Goal: Navigation & Orientation: Find specific page/section

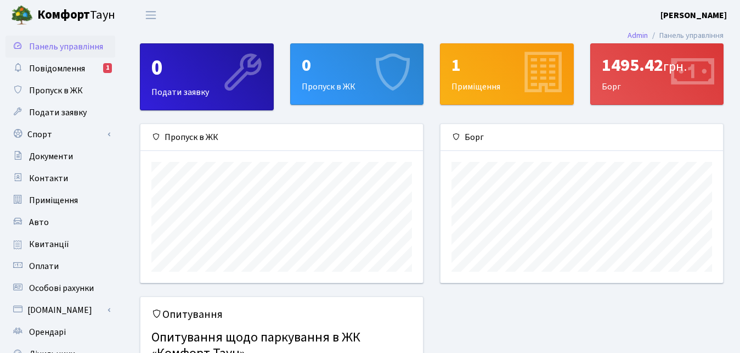
scroll to position [158, 282]
click at [71, 73] on span "Повідомлення" at bounding box center [57, 68] width 56 height 12
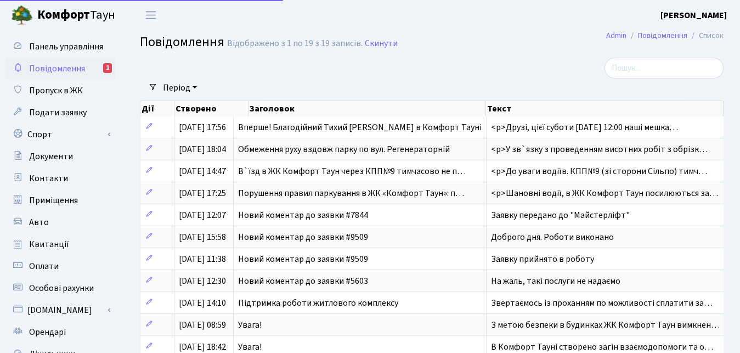
select select "25"
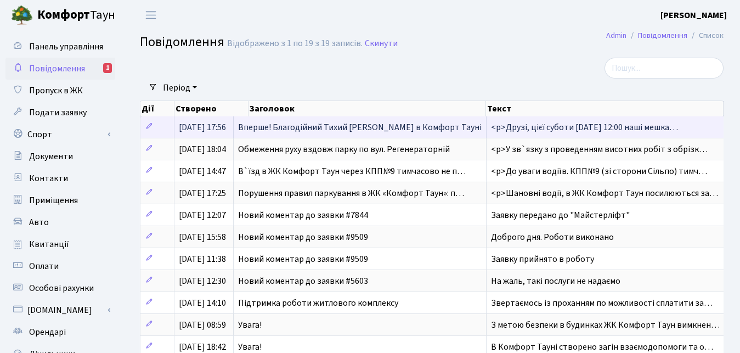
click at [325, 128] on span "Вперше! Благодійний Тихий Маркет в Комфорт Тауні" at bounding box center [359, 127] width 243 height 12
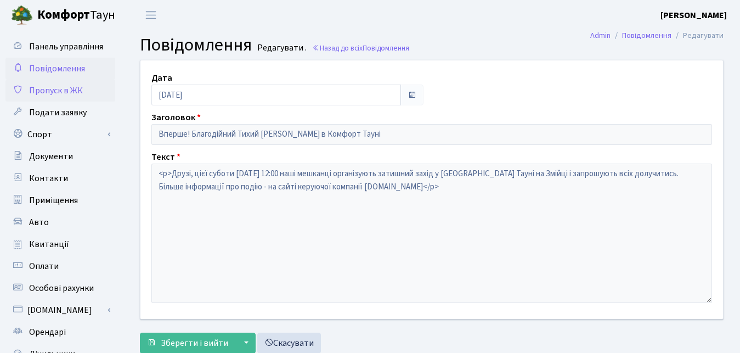
click at [61, 90] on span "Пропуск в ЖК" at bounding box center [56, 90] width 54 height 12
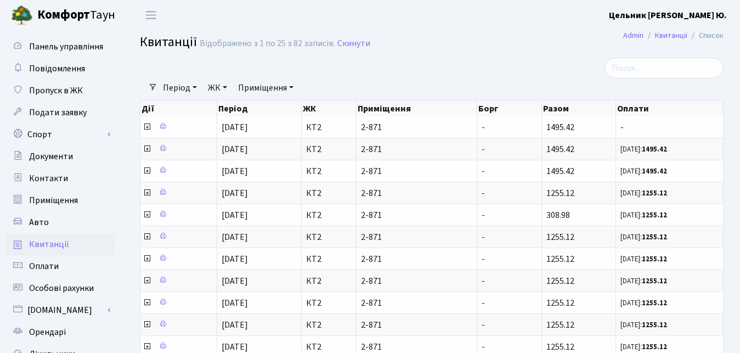
select select "25"
click at [67, 46] on span "Панель управління" at bounding box center [66, 47] width 74 height 12
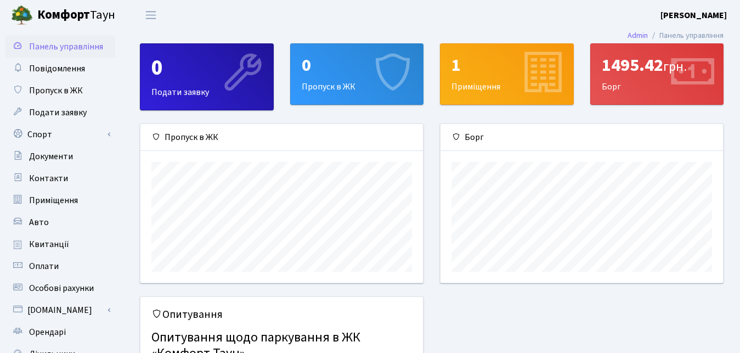
scroll to position [158, 282]
